Goal: Book appointment/travel/reservation

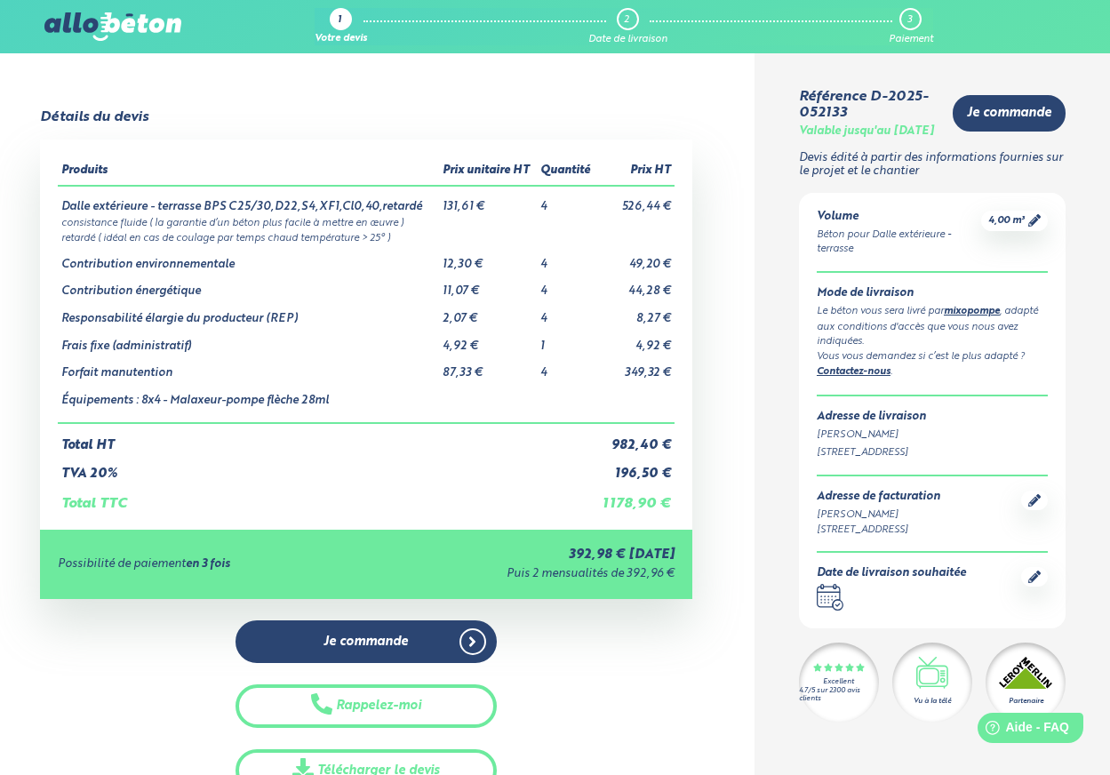
scroll to position [3, 0]
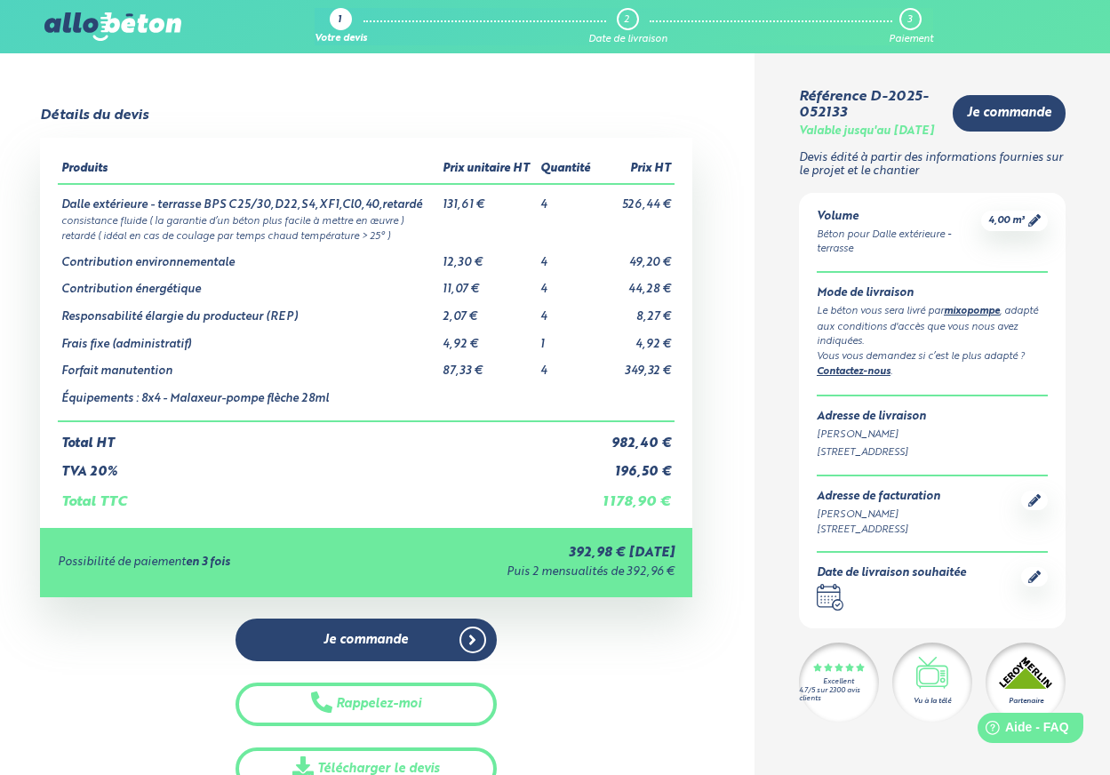
drag, startPoint x: 1047, startPoint y: 718, endPoint x: 1053, endPoint y: 653, distance: 65.2
click at [1053, 706] on html "Help Aide - FAQ" at bounding box center [1021, 724] width 139 height 37
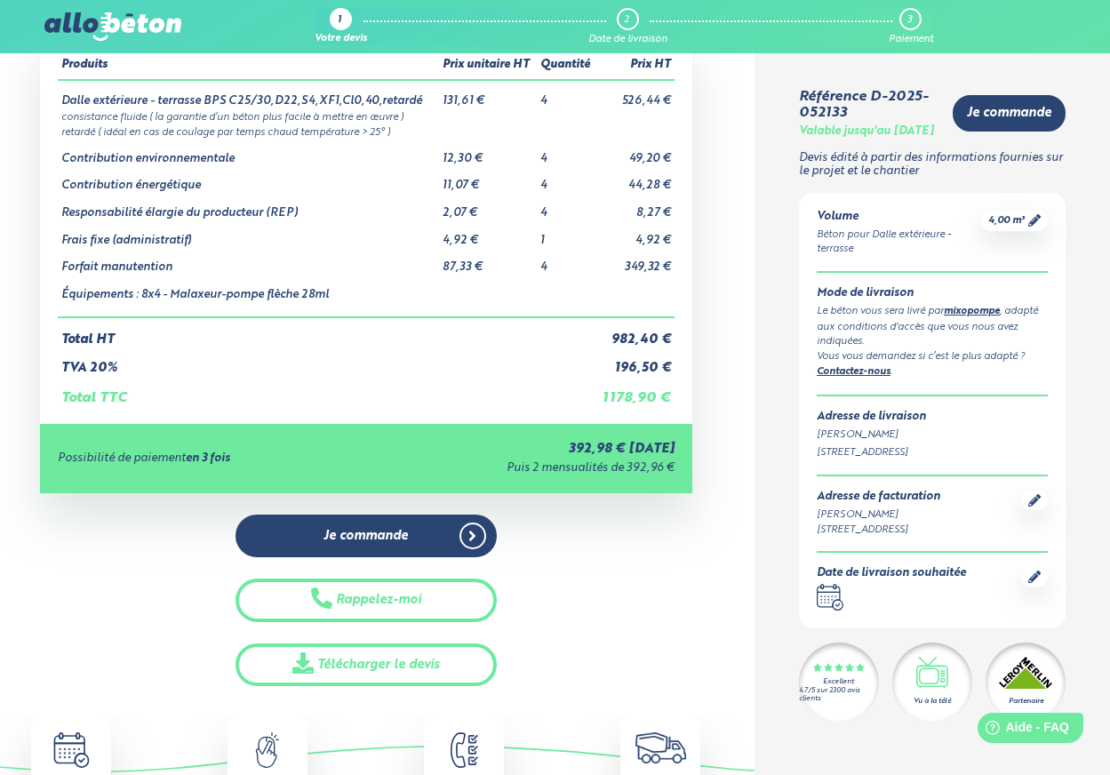
scroll to position [0, 0]
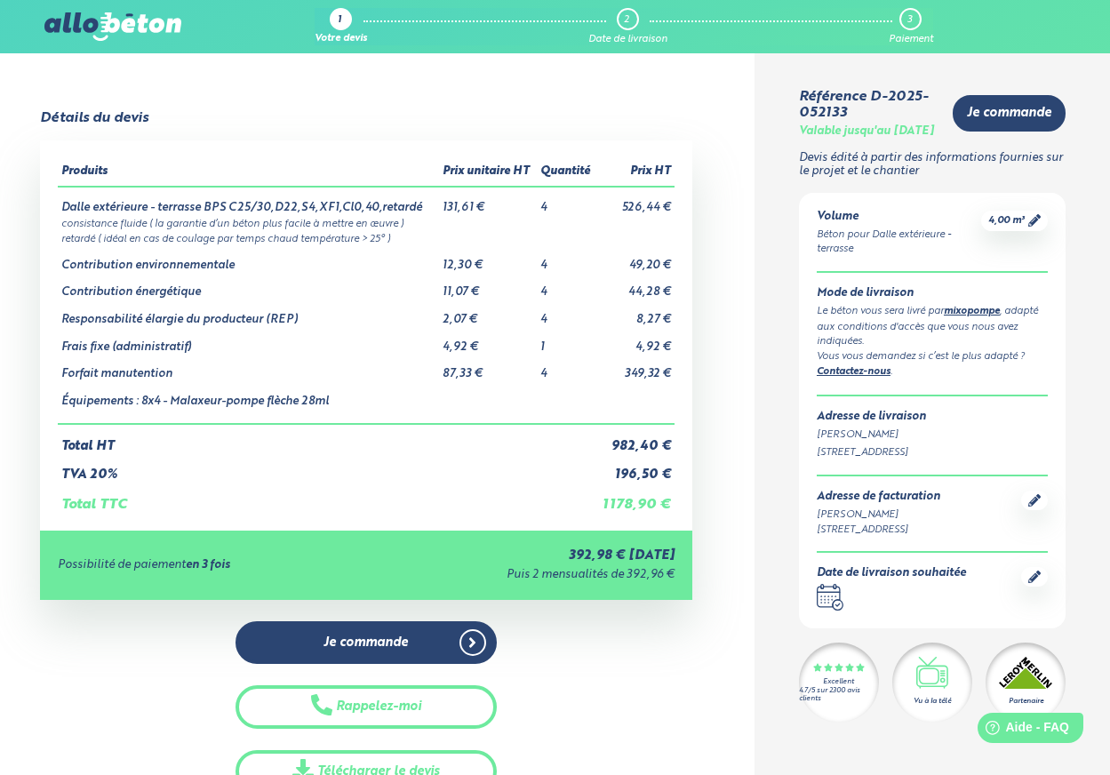
click at [627, 22] on div "2" at bounding box center [626, 20] width 5 height 12
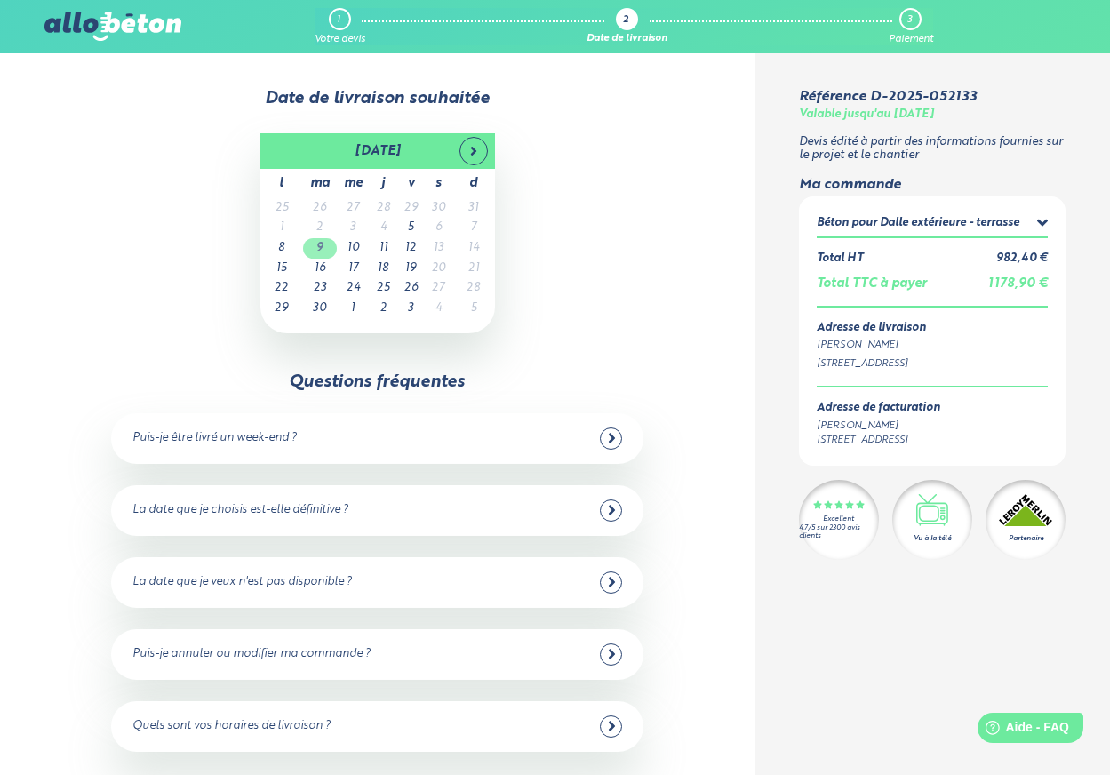
click at [325, 247] on td "9" at bounding box center [320, 248] width 34 height 20
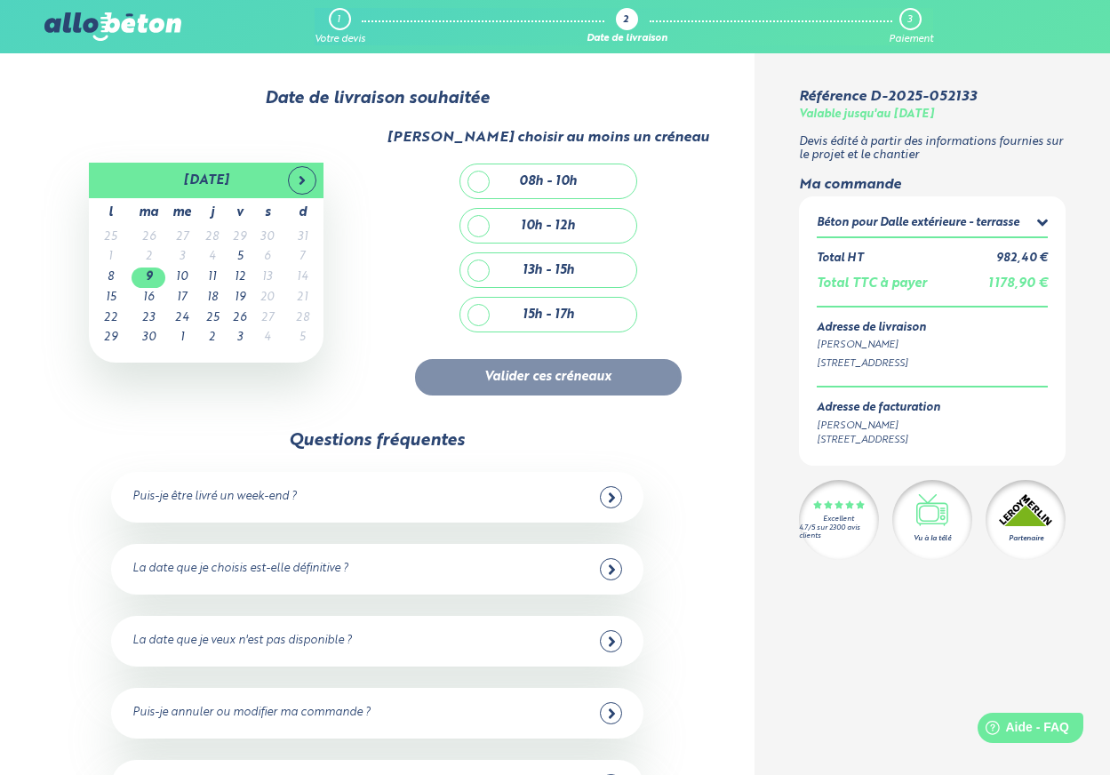
click at [474, 225] on div "10h - 12h" at bounding box center [548, 226] width 176 height 34
checkbox input "true"
